Goal: Information Seeking & Learning: Find specific fact

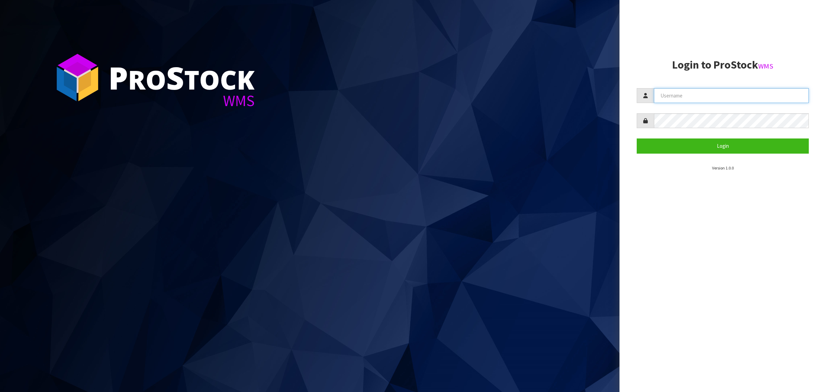
click at [705, 93] on input "text" at bounding box center [731, 95] width 155 height 15
type input "KitchenAid"
click at [637, 138] on button "Login" at bounding box center [723, 145] width 172 height 15
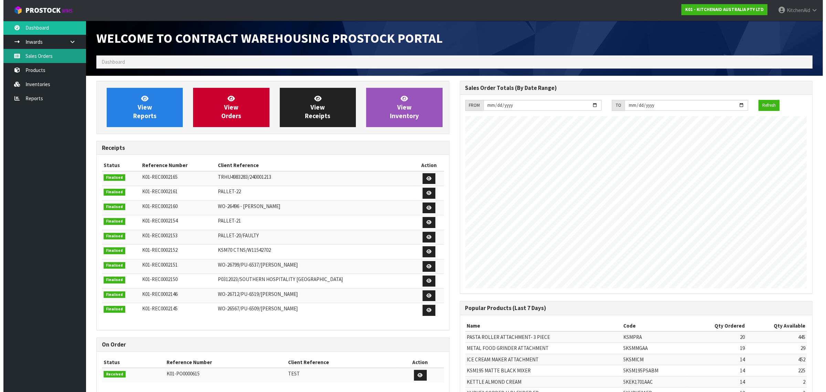
scroll to position [383, 363]
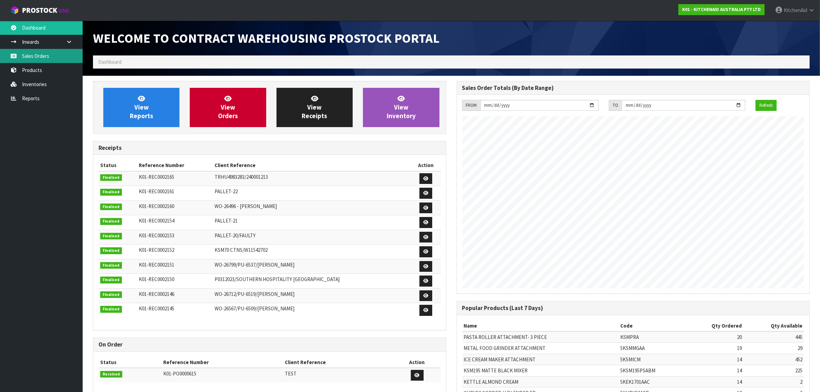
click at [31, 54] on link "Sales Orders" at bounding box center [41, 56] width 83 height 14
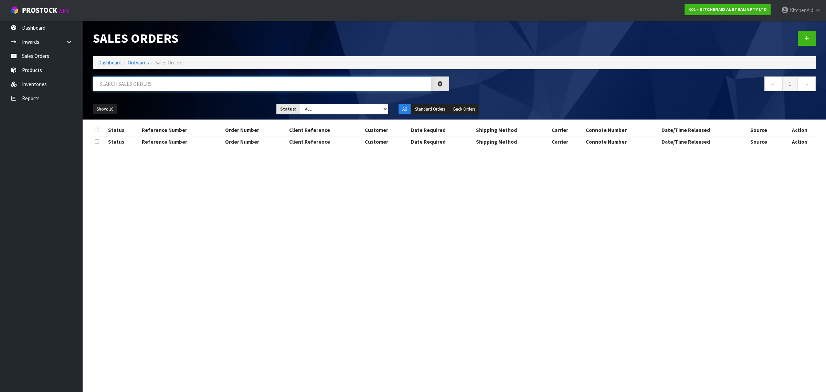
click at [148, 89] on input "text" at bounding box center [262, 83] width 338 height 15
paste input "63998139138411"
type input "63998139138411"
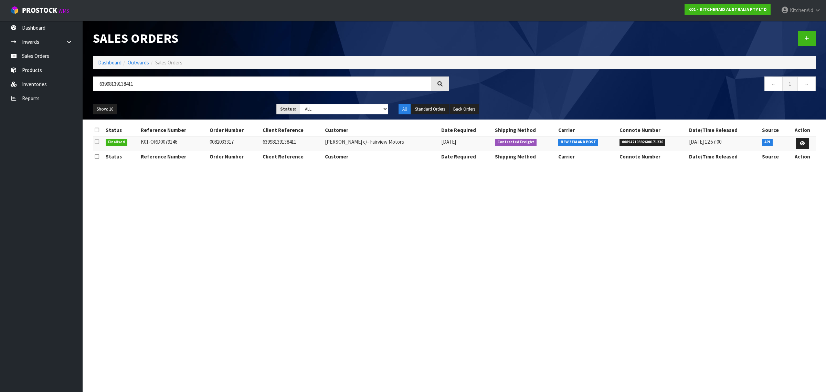
click at [636, 142] on span "00894210392600171236" at bounding box center [643, 142] width 46 height 7
click at [641, 142] on span "00894210392600171236" at bounding box center [643, 142] width 46 height 7
copy span "00894210392600171236"
click at [801, 145] on icon at bounding box center [802, 143] width 5 height 4
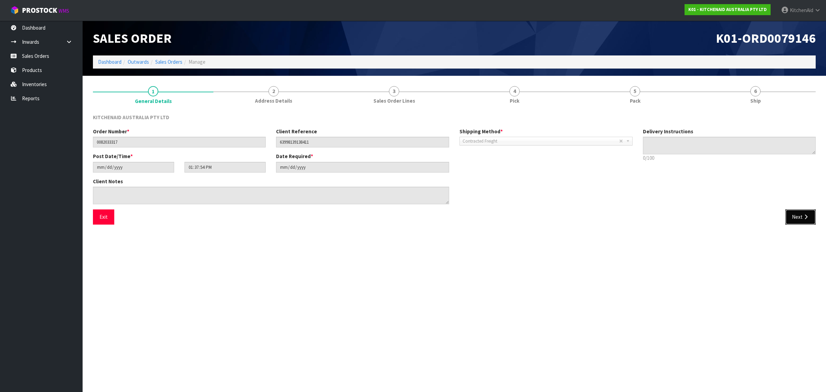
click at [788, 218] on button "Next" at bounding box center [801, 216] width 30 height 15
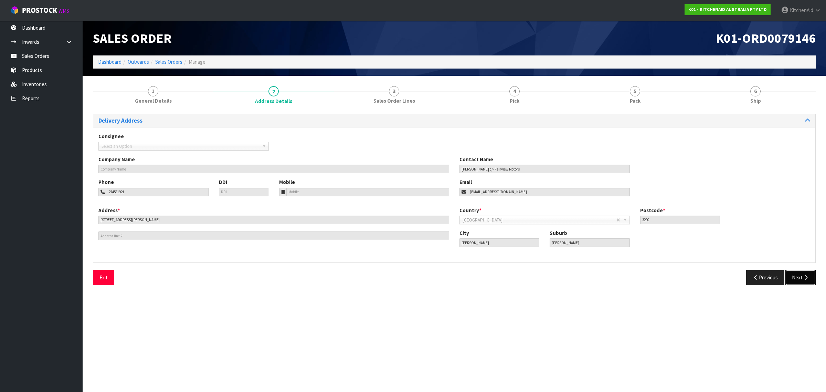
click at [809, 278] on icon "button" at bounding box center [806, 277] width 7 height 5
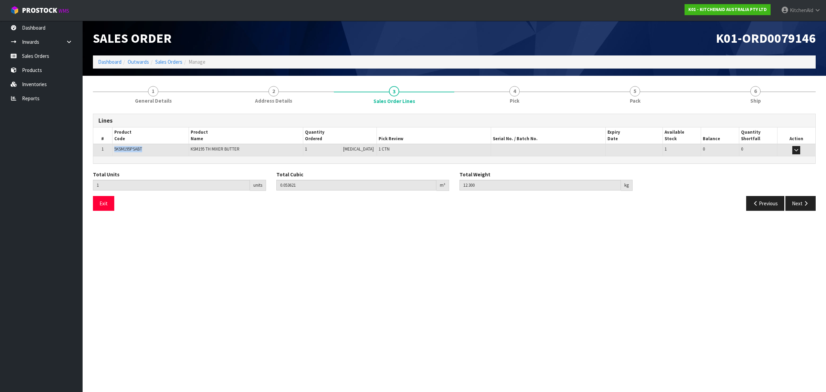
drag, startPoint x: 146, startPoint y: 147, endPoint x: 114, endPoint y: 146, distance: 32.4
click at [114, 146] on td "5KSM195PSABT" at bounding box center [150, 150] width 76 height 12
copy span "5KSM195PSABT"
click at [40, 67] on link "Products" at bounding box center [41, 70] width 83 height 14
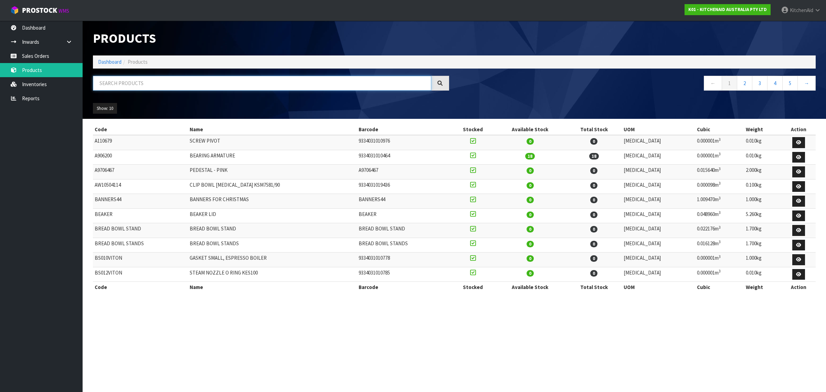
click at [119, 84] on input "text" at bounding box center [262, 83] width 338 height 15
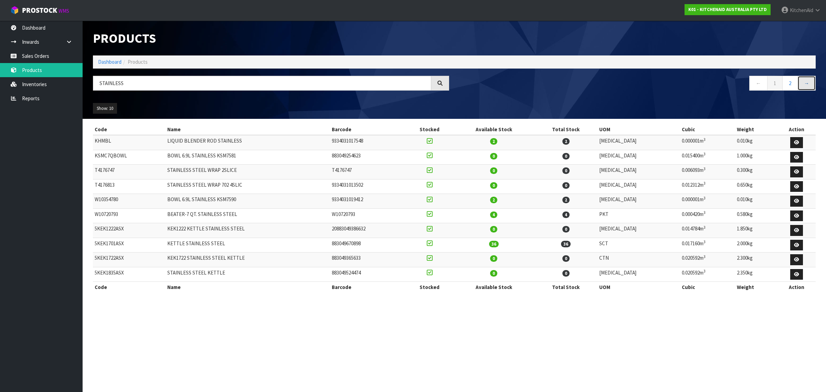
click at [806, 79] on link "→" at bounding box center [807, 83] width 18 height 15
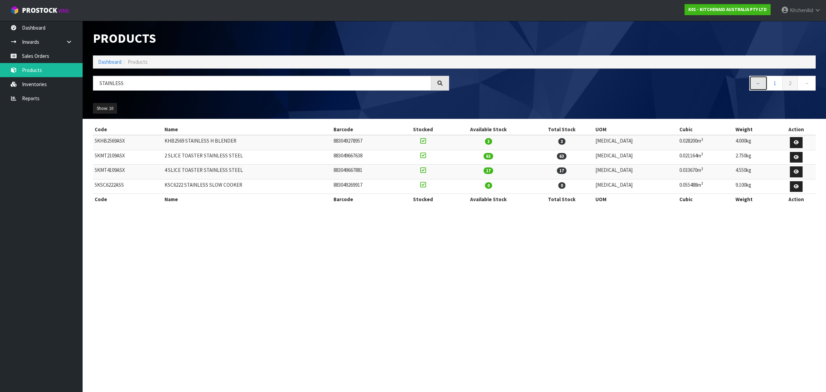
click at [760, 87] on link "←" at bounding box center [759, 83] width 18 height 15
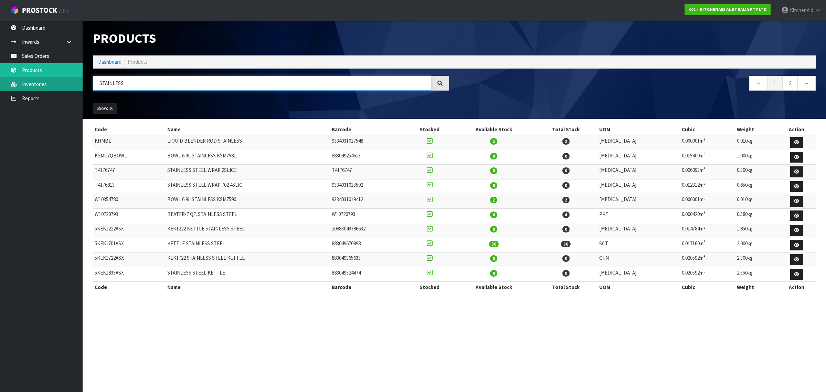
drag, startPoint x: 147, startPoint y: 85, endPoint x: 70, endPoint y: 78, distance: 77.1
click at [70, 78] on body "Toggle navigation ProStock WMS K01 - KITCHENAID AUSTRALIA PTY LTD [GEOGRAPHIC_D…" at bounding box center [413, 196] width 826 height 392
paste input "W11555365"
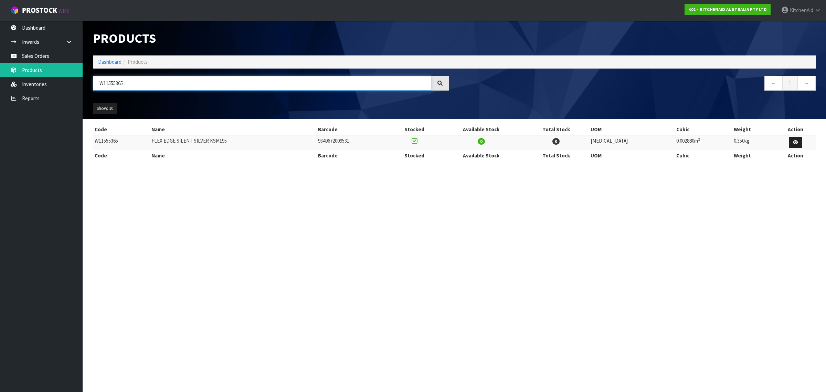
drag, startPoint x: 171, startPoint y: 83, endPoint x: 85, endPoint y: 87, distance: 86.5
click at [85, 87] on header "Products Import Products Drop file here to import csv template Dashboard Produc…" at bounding box center [455, 70] width 744 height 98
paste input "7"
drag, startPoint x: 142, startPoint y: 83, endPoint x: 87, endPoint y: 75, distance: 55.4
click at [87, 75] on header "Products Import Products Drop file here to import csv template Dashboard Produc…" at bounding box center [455, 70] width 744 height 98
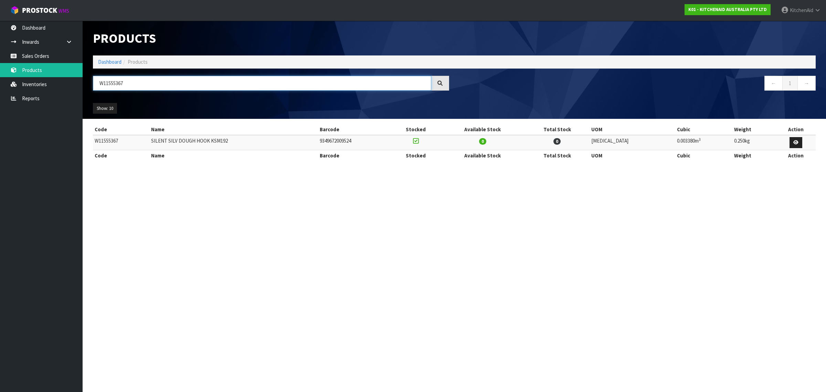
paste input "KFE5T"
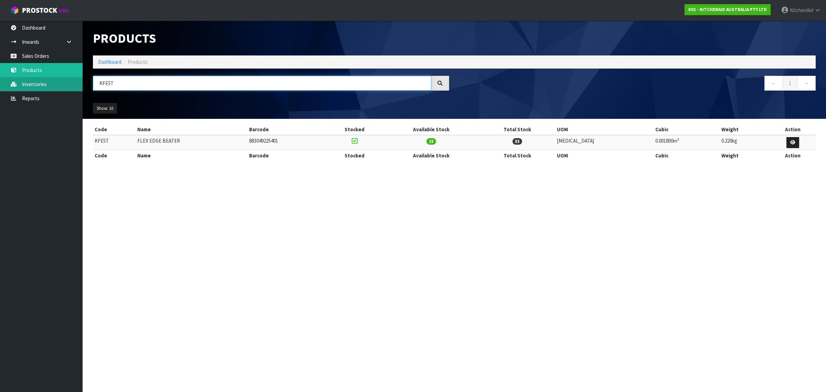
drag, startPoint x: 137, startPoint y: 86, endPoint x: 76, endPoint y: 80, distance: 61.6
click at [76, 80] on body "Toggle navigation ProStock WMS K01 - KITCHENAID AUSTRALIA PTY LTD [GEOGRAPHIC_D…" at bounding box center [413, 196] width 826 height 392
paste input "45DH"
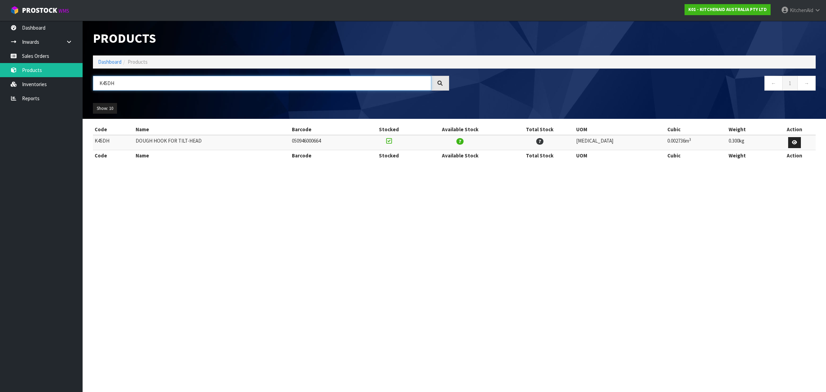
click at [129, 87] on input "K45DH" at bounding box center [262, 83] width 338 height 15
drag, startPoint x: 133, startPoint y: 82, endPoint x: 85, endPoint y: 76, distance: 47.6
click at [85, 76] on header "Products Import Products Drop file here to import csv template Dashboard Produc…" at bounding box center [455, 70] width 744 height 98
paste input "5KSMTHPS"
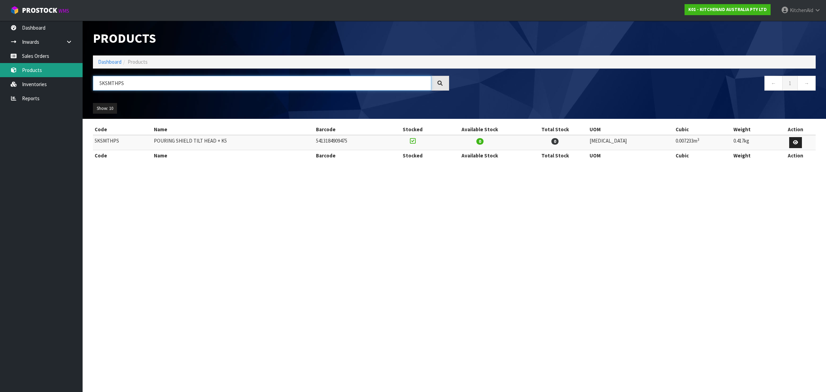
drag, startPoint x: 160, startPoint y: 83, endPoint x: 76, endPoint y: 76, distance: 84.3
click at [76, 76] on body "Toggle navigation ProStock WMS K01 - KITCHENAID AUSTRALIA PTY LTD [GEOGRAPHIC_D…" at bounding box center [413, 196] width 826 height 392
paste input "PB5"
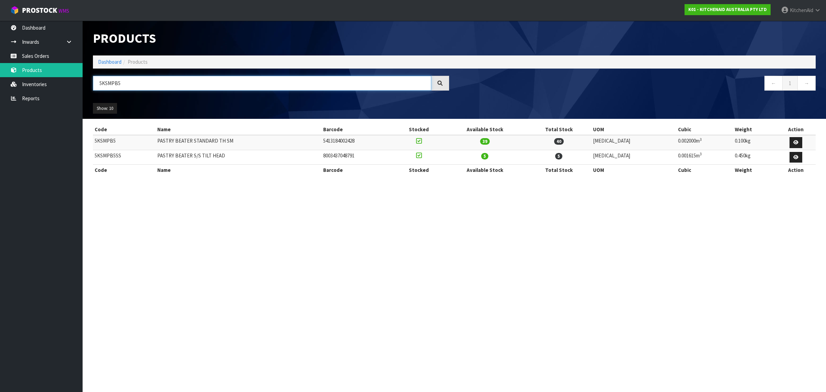
drag, startPoint x: 188, startPoint y: 85, endPoint x: 86, endPoint y: 82, distance: 102.3
click at [86, 82] on header "Products Import Products Drop file here to import csv template Dashboard Produc…" at bounding box center [455, 70] width 744 height 98
paste input "K5THDHS"
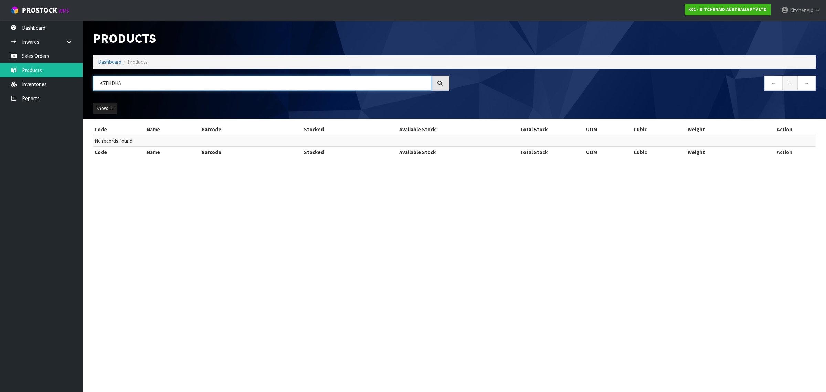
drag, startPoint x: 171, startPoint y: 82, endPoint x: 92, endPoint y: 84, distance: 79.9
click at [92, 84] on div "K5THDHS" at bounding box center [271, 86] width 367 height 20
paste input "45WW"
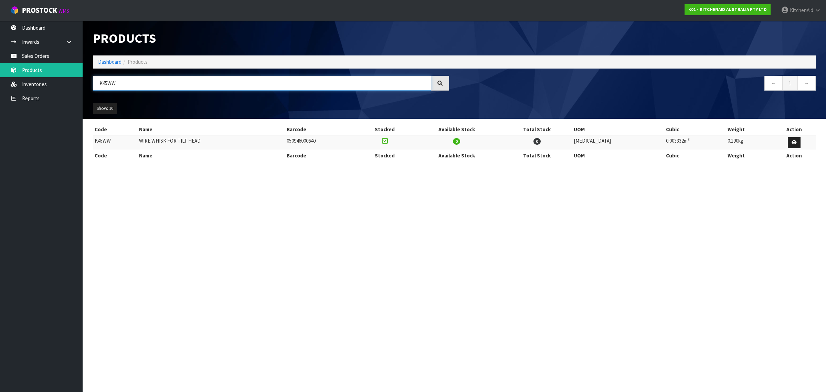
click at [154, 78] on input "K45WW" at bounding box center [262, 83] width 338 height 15
drag, startPoint x: 154, startPoint y: 78, endPoint x: 63, endPoint y: 86, distance: 91.7
click at [63, 86] on body "Toggle navigation ProStock WMS K01 - KITCHENAID AUSTRALIA PTY LTD [GEOGRAPHIC_D…" at bounding box center [413, 196] width 826 height 392
paste input "SM5TH3P"
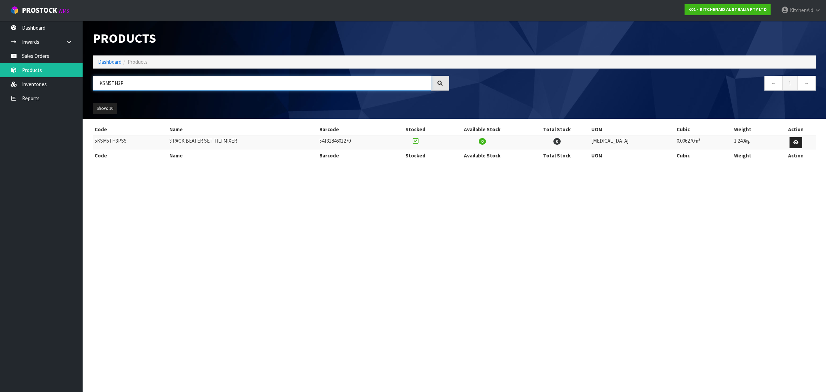
type input "KSM5TH3P"
